Goal: Find specific page/section: Find specific page/section

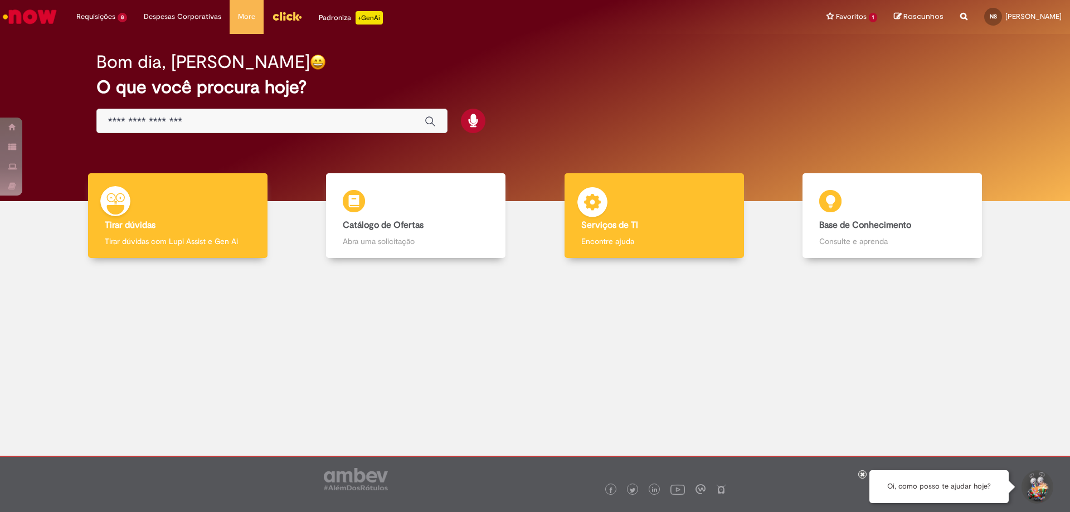
click at [685, 210] on div "Serviços de TI Serviços de TI Encontre ajuda" at bounding box center [653, 215] width 179 height 85
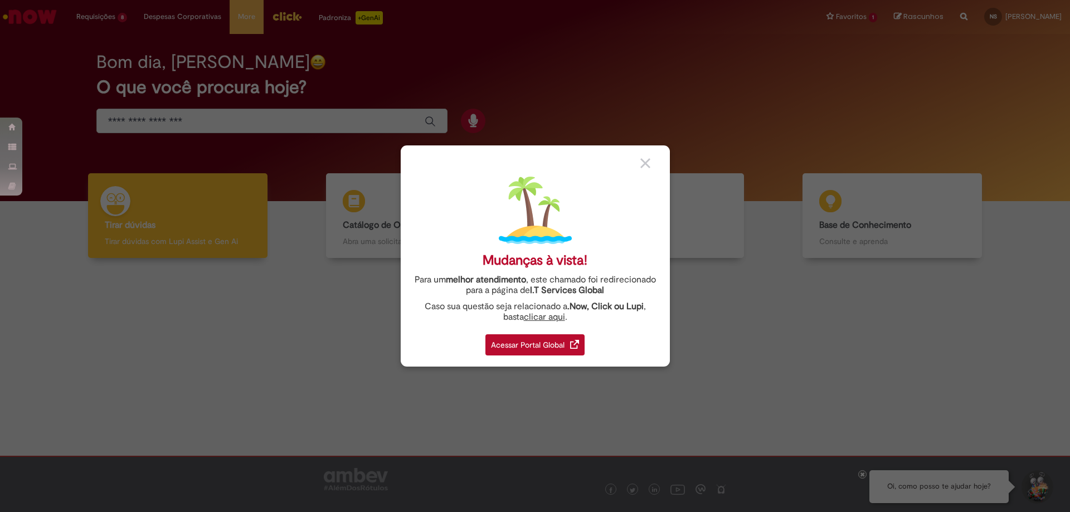
click at [524, 340] on div "Acessar Portal Global" at bounding box center [534, 344] width 99 height 21
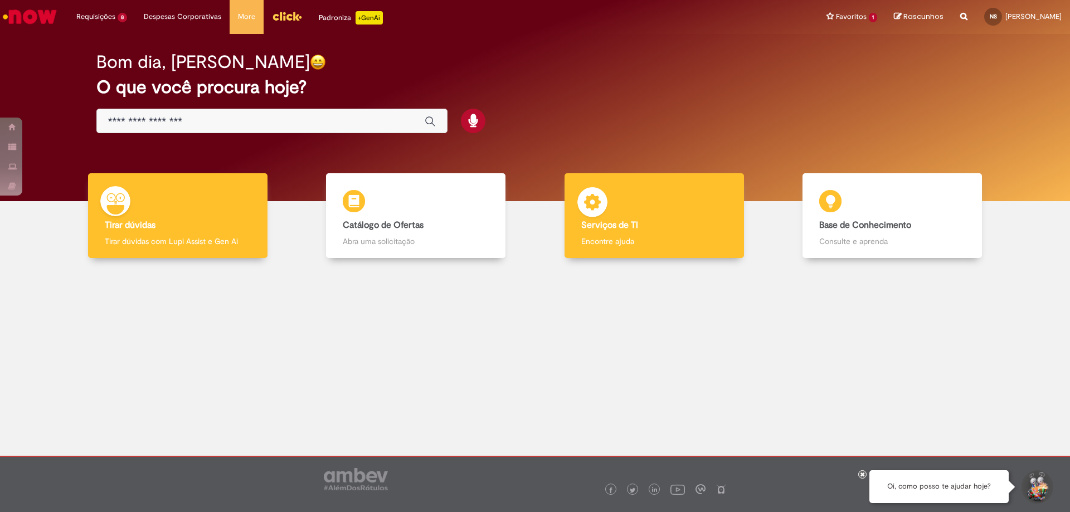
click at [634, 201] on div "Serviços de TI Serviços de TI Encontre ajuda" at bounding box center [653, 215] width 179 height 85
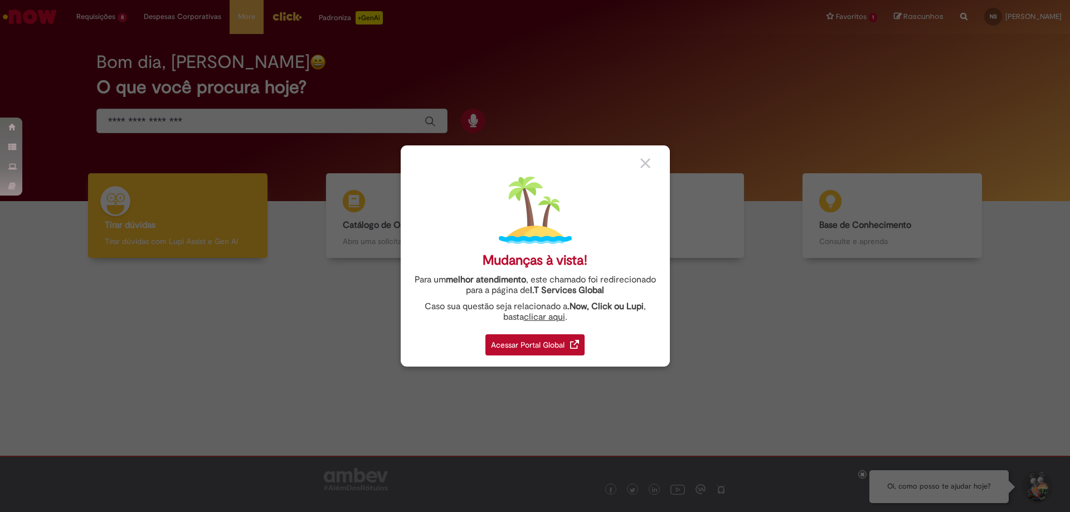
click at [539, 349] on div "Acessar Portal Global" at bounding box center [534, 344] width 99 height 21
